Goal: Task Accomplishment & Management: Use online tool/utility

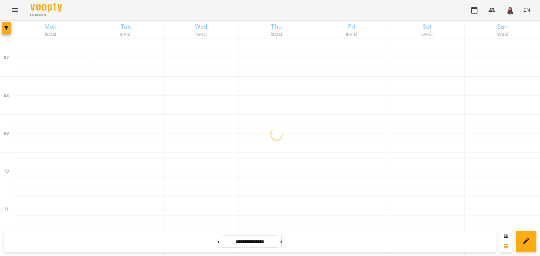
click at [282, 245] on button at bounding box center [281, 242] width 2 height 14
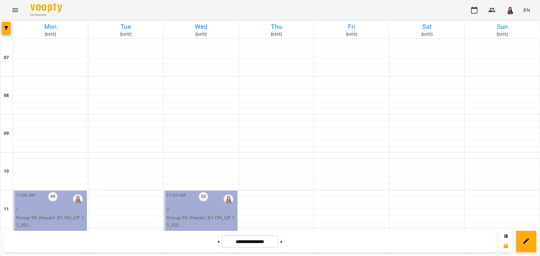
scroll to position [281, 0]
click at [282, 241] on button at bounding box center [281, 242] width 2 height 14
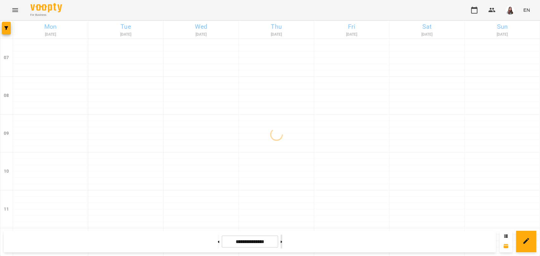
click at [282, 241] on icon at bounding box center [281, 242] width 2 height 3
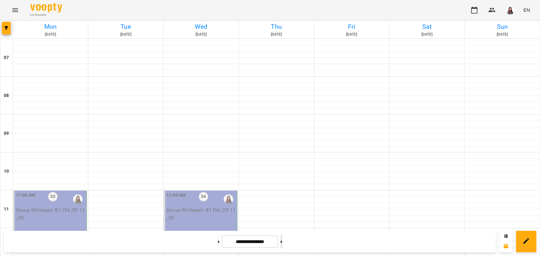
click at [282, 241] on icon at bounding box center [281, 242] width 2 height 3
type input "**********"
click at [74, 191] on div "11:00 AM 55 Group 90 - Несвіт В1 ПН_СР 11_00" at bounding box center [49, 219] width 73 height 56
